Goal: Information Seeking & Learning: Learn about a topic

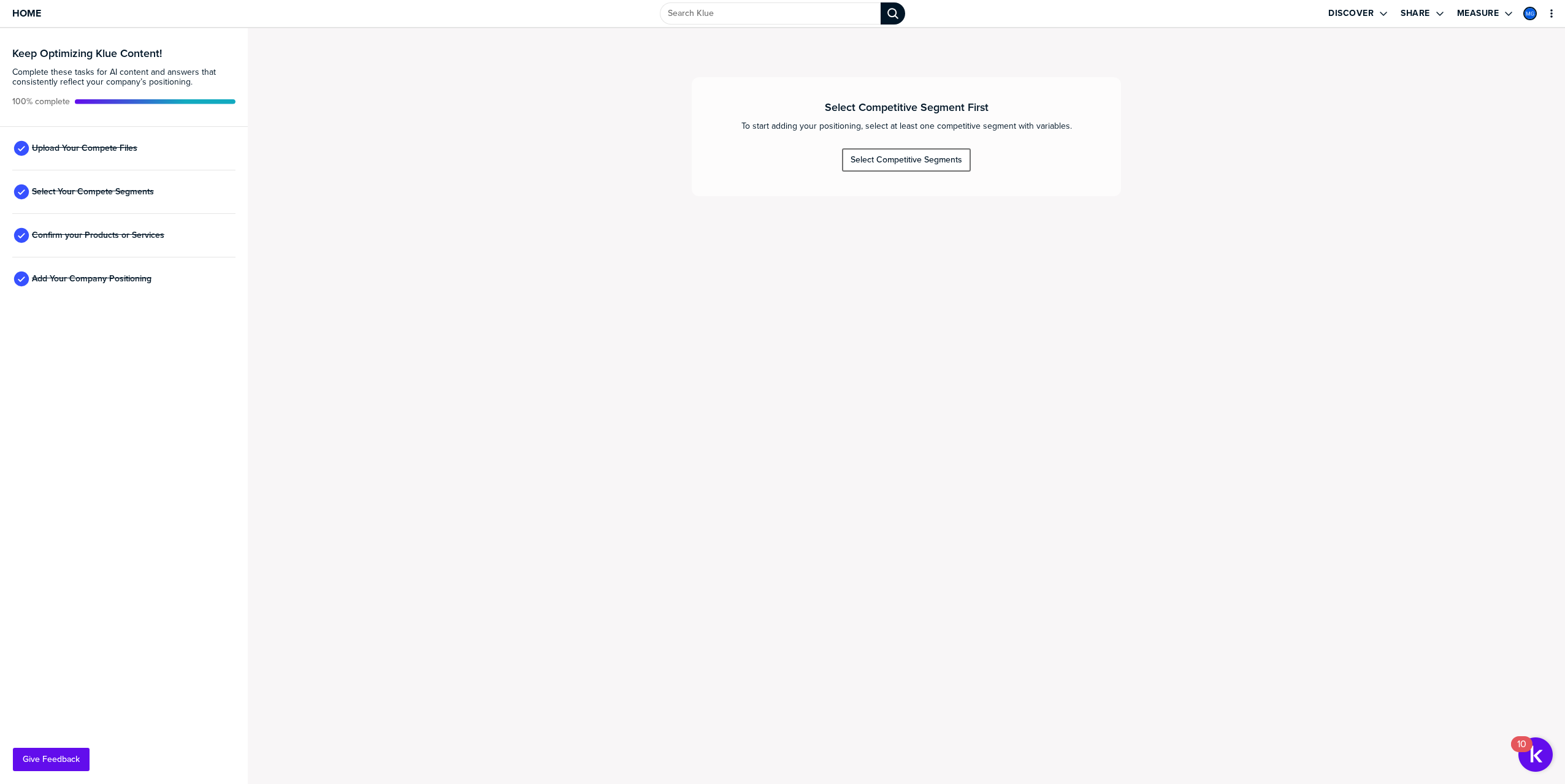
click at [923, 163] on div "Select Competitive Segments" at bounding box center [906, 160] width 112 height 11
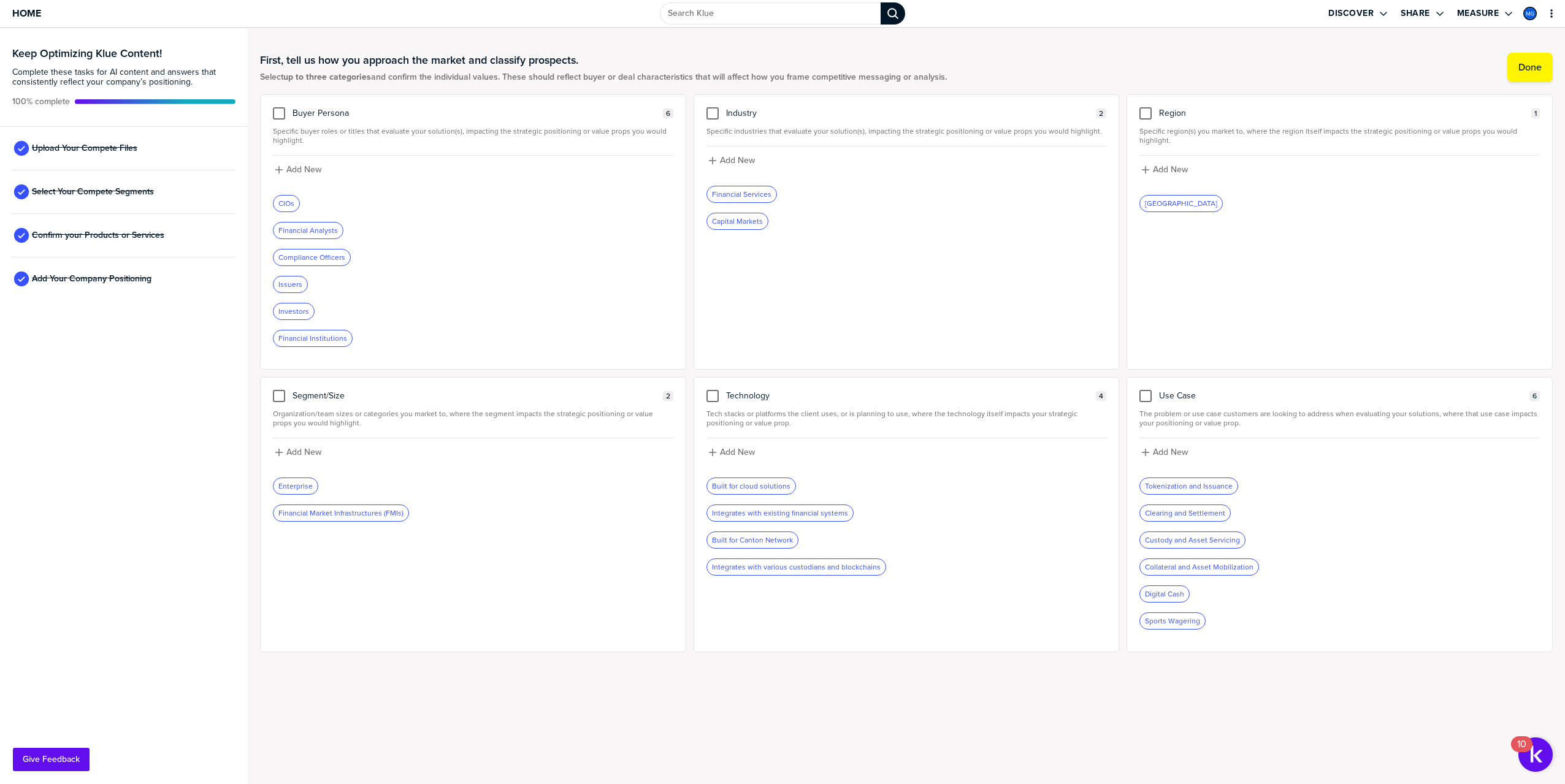
click at [407, 293] on div at bounding box center [473, 297] width 401 height 9
click at [1543, 18] on div "primary" at bounding box center [1541, 14] width 7 height 27
click at [1549, 16] on icon "primary" at bounding box center [1551, 14] width 9 height 9
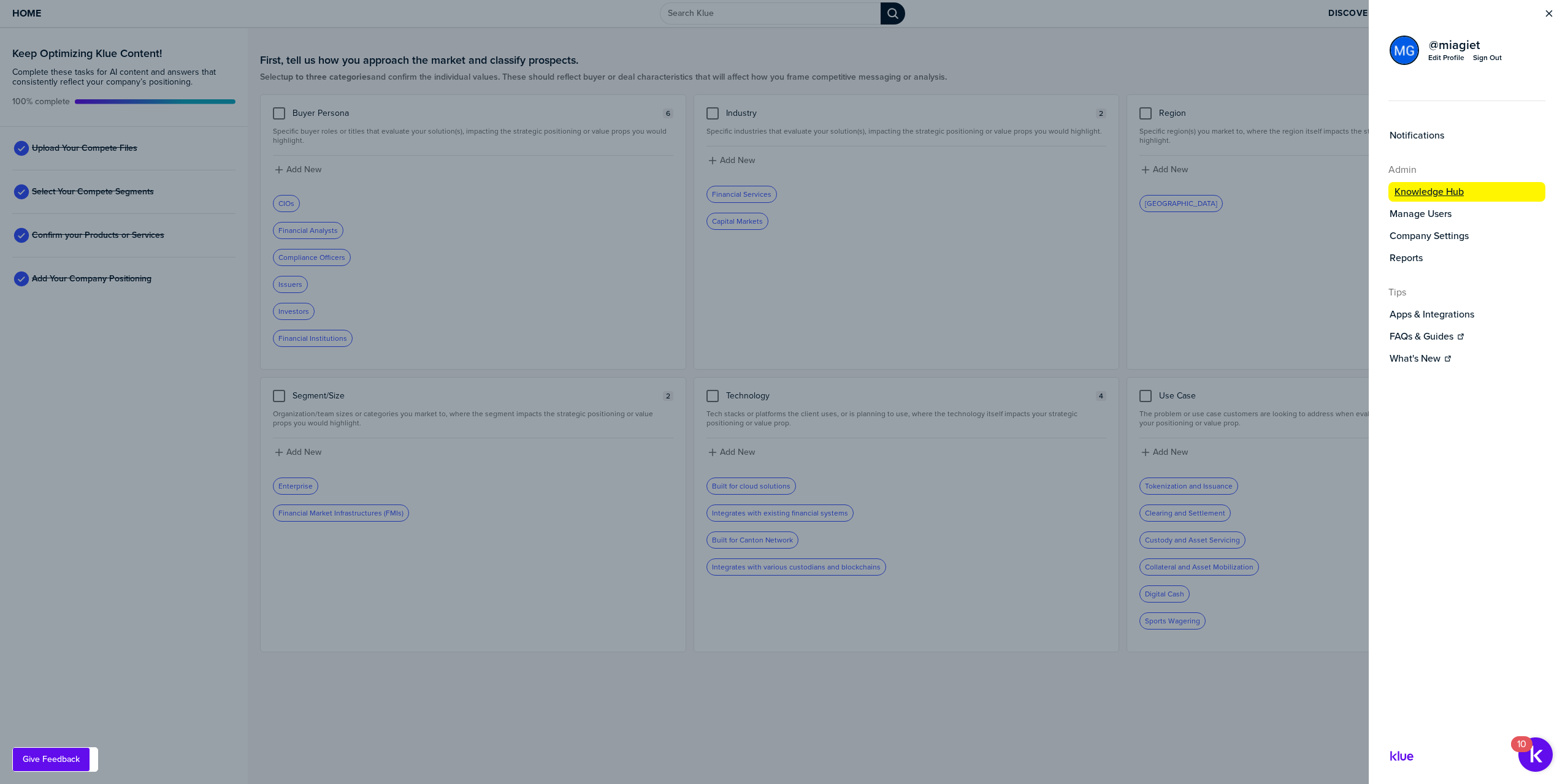
click at [1431, 191] on label "Knowledge Hub" at bounding box center [1429, 192] width 69 height 12
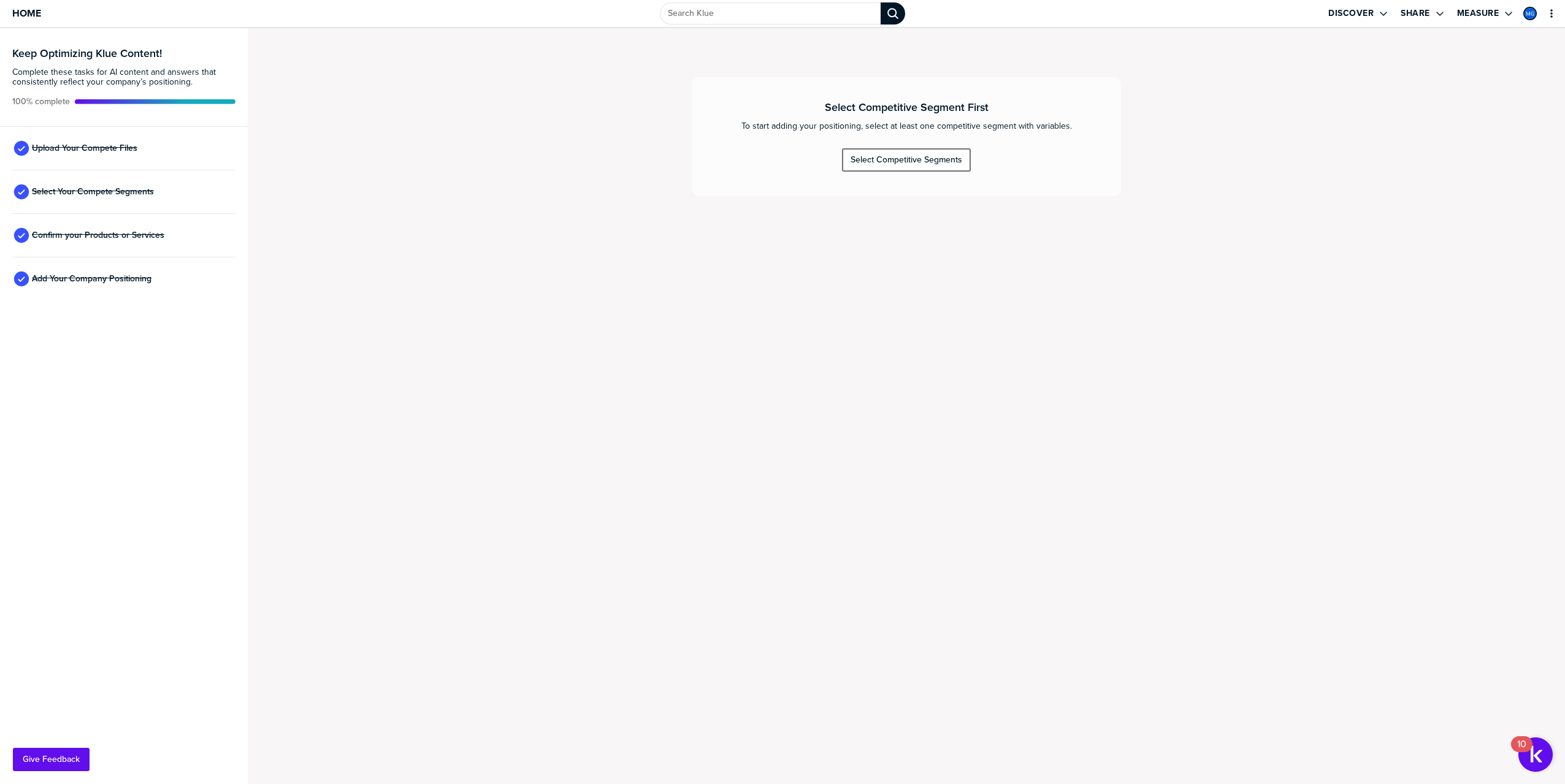
click at [895, 164] on div "Select Competitive Segments" at bounding box center [906, 160] width 112 height 11
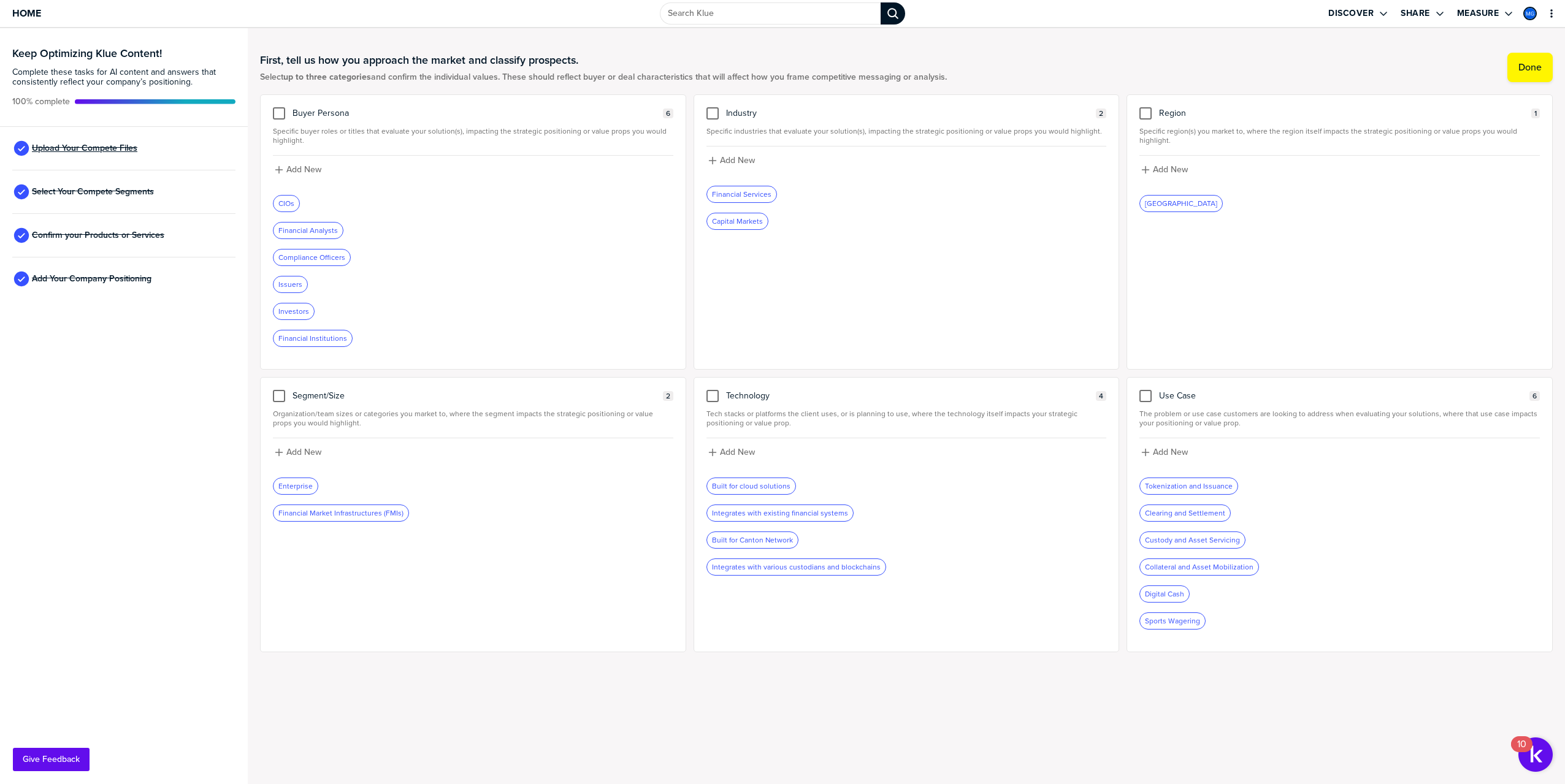
click at [119, 144] on span "Upload Your Compete Files" at bounding box center [85, 148] width 106 height 9
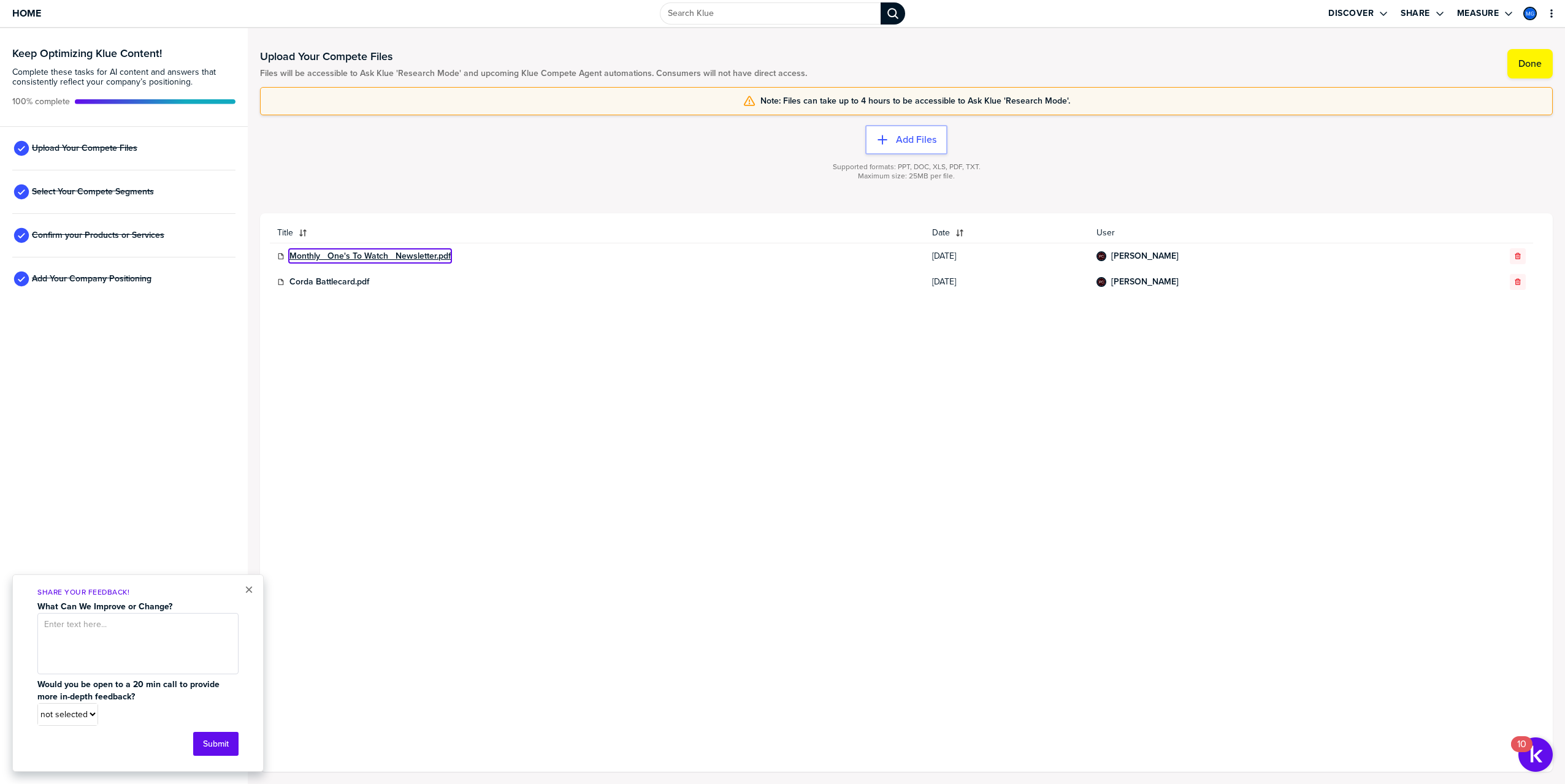
click at [346, 257] on link "Monthly _One's To Watch_ Newsletter.pdf" at bounding box center [370, 256] width 161 height 9
click at [1383, 123] on div "Add Files Supported formats: PPT, DOC, XLS, PDF, TXT. Maximum size: 25MB per fi…" at bounding box center [906, 164] width 1293 height 98
click at [718, 14] on input "Search Klue" at bounding box center [770, 14] width 221 height 22
click at [739, 51] on label "All Alerts" at bounding box center [731, 51] width 30 height 9
click at [691, 55] on label "All Cards" at bounding box center [685, 51] width 29 height 9
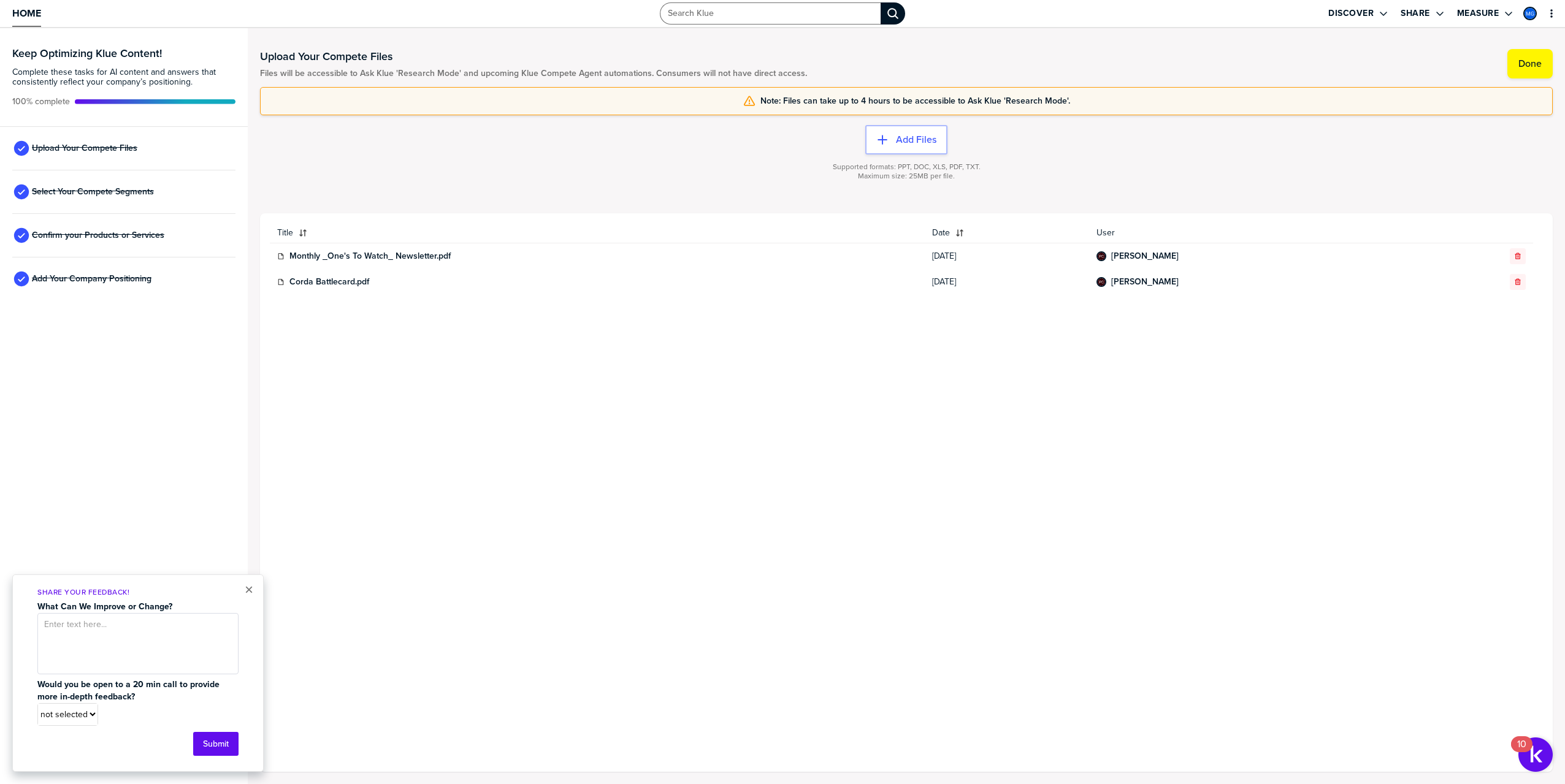
click at [30, 16] on span "Home" at bounding box center [26, 13] width 29 height 10
